Goal: Transaction & Acquisition: Subscribe to service/newsletter

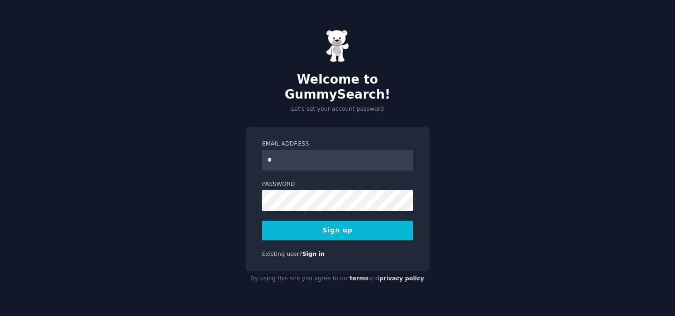
type input "**********"
click at [369, 223] on button "Sign up" at bounding box center [337, 230] width 151 height 20
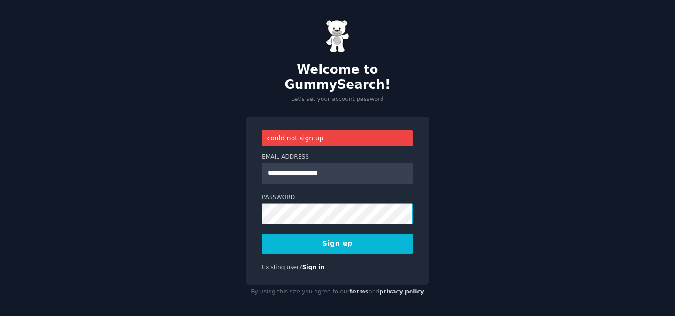
click at [260, 202] on div "**********" at bounding box center [338, 201] width 184 height 168
click at [262, 234] on button "Sign up" at bounding box center [337, 244] width 151 height 20
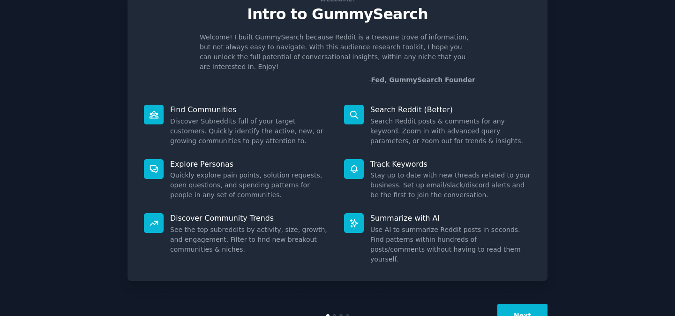
scroll to position [48, 0]
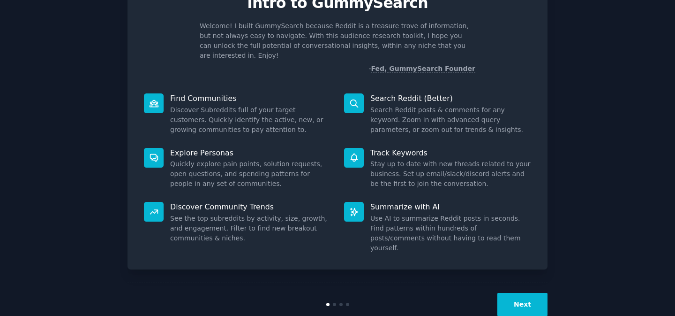
click at [516, 293] on button "Next" at bounding box center [523, 304] width 50 height 23
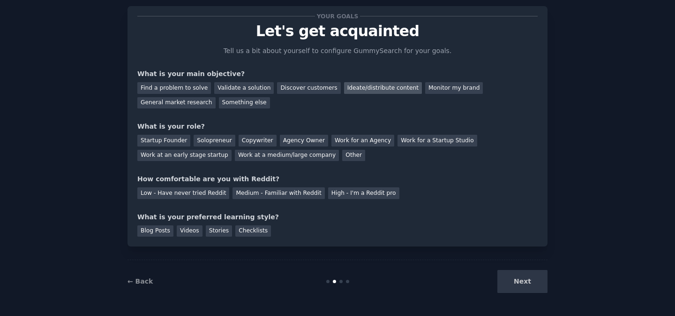
click at [348, 92] on div "Ideate/distribute content" at bounding box center [383, 88] width 78 height 12
click at [305, 90] on div "Discover customers" at bounding box center [308, 88] width 63 height 12
click at [344, 87] on div "Ideate/distribute content" at bounding box center [383, 88] width 78 height 12
click at [279, 158] on div "Work at a medium/large company" at bounding box center [287, 156] width 104 height 12
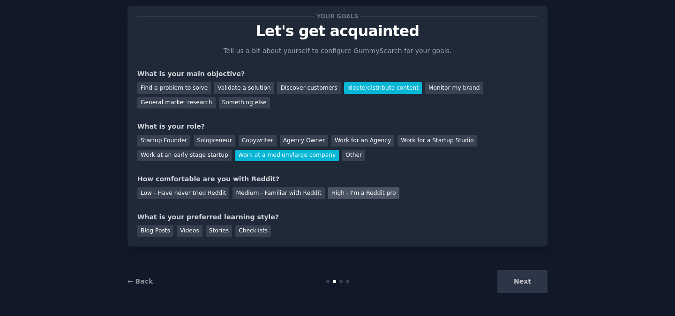
click at [332, 196] on div "High - I'm a Reddit pro" at bounding box center [363, 193] width 71 height 12
click at [219, 232] on div "Stories" at bounding box center [219, 231] width 26 height 12
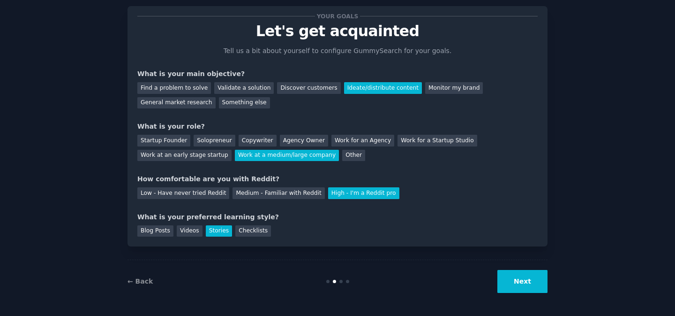
click at [531, 285] on button "Next" at bounding box center [523, 281] width 50 height 23
click at [516, 284] on button "Next" at bounding box center [523, 281] width 50 height 23
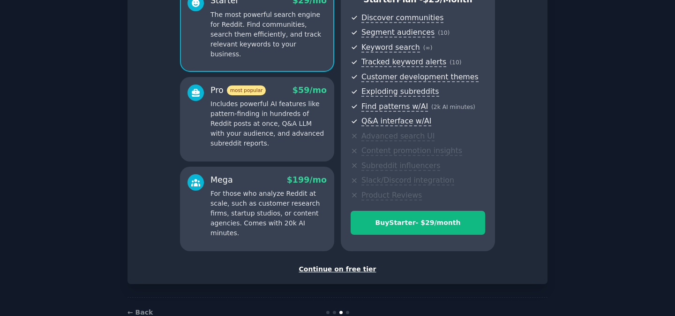
scroll to position [97, 0]
click at [334, 270] on div "Continue on free tier" at bounding box center [337, 269] width 401 height 10
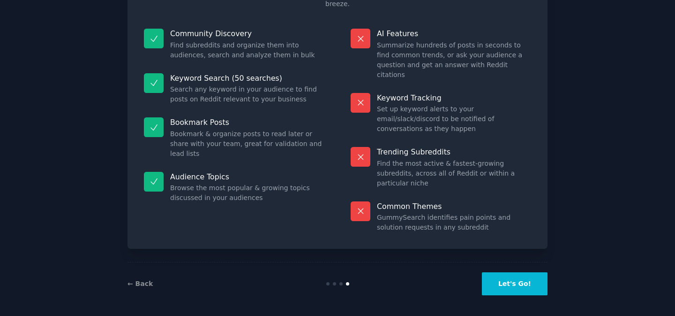
scroll to position [50, 0]
